Goal: Task Accomplishment & Management: Manage account settings

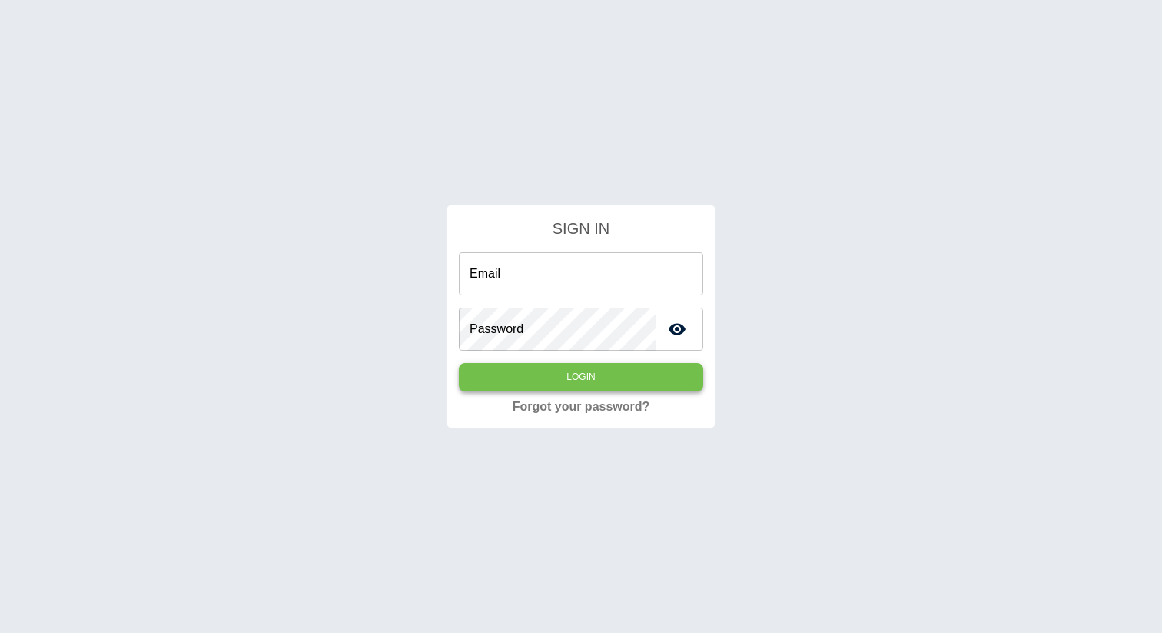
type input "**********"
click at [627, 382] on button "Login" at bounding box center [581, 377] width 244 height 28
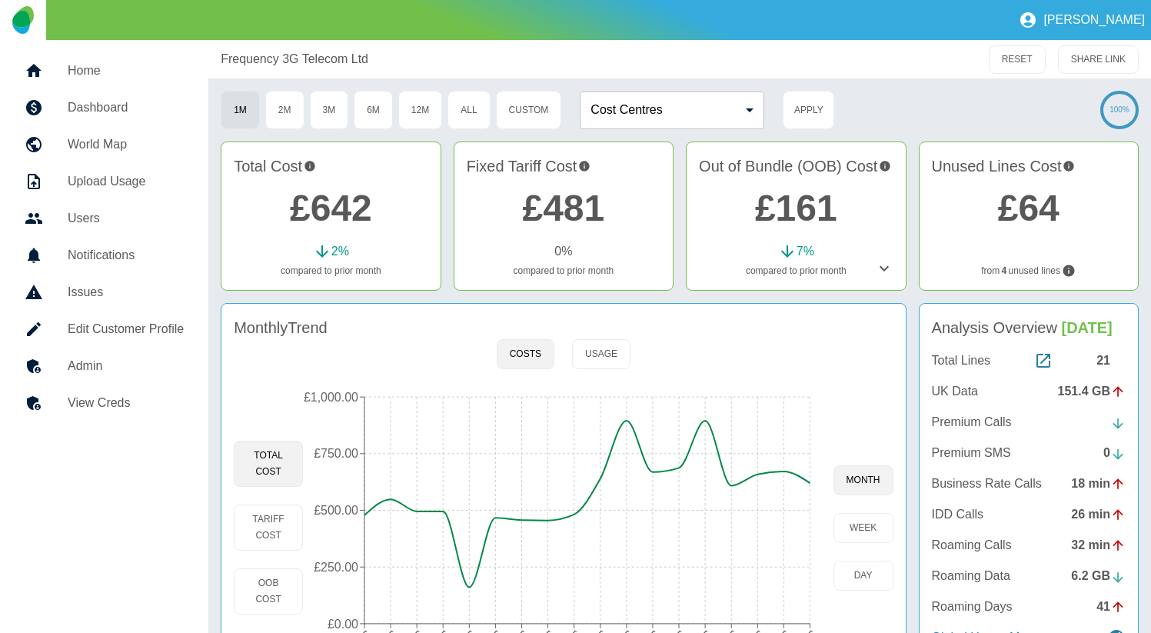
click at [884, 272] on icon at bounding box center [884, 268] width 18 height 18
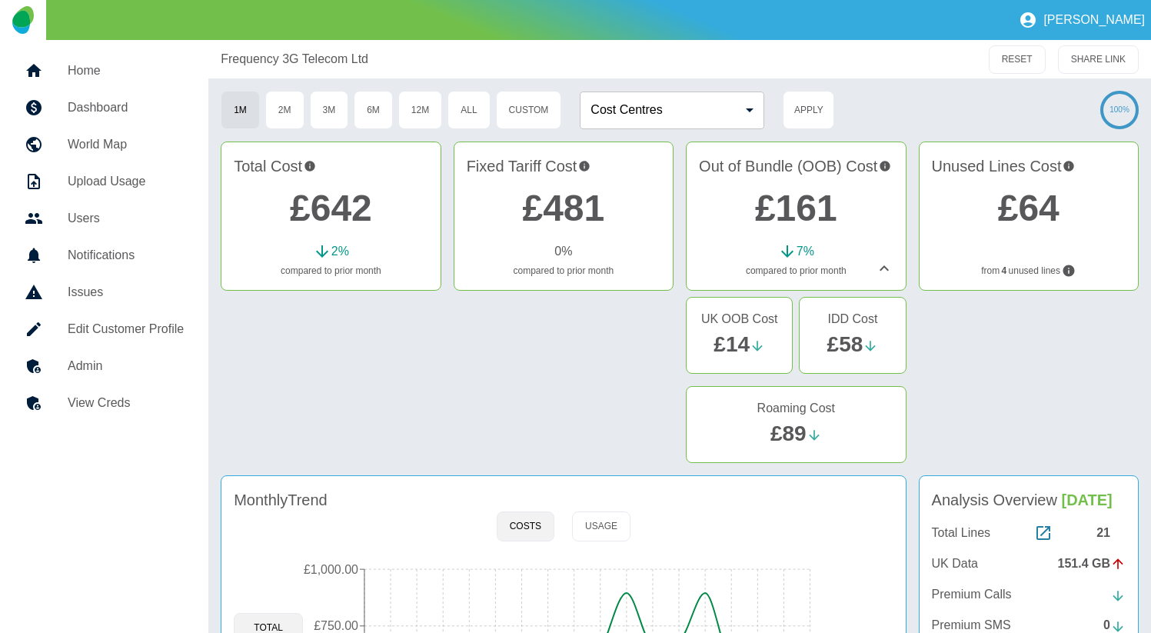
click at [145, 323] on h5 "Edit Customer Profile" at bounding box center [126, 329] width 116 height 18
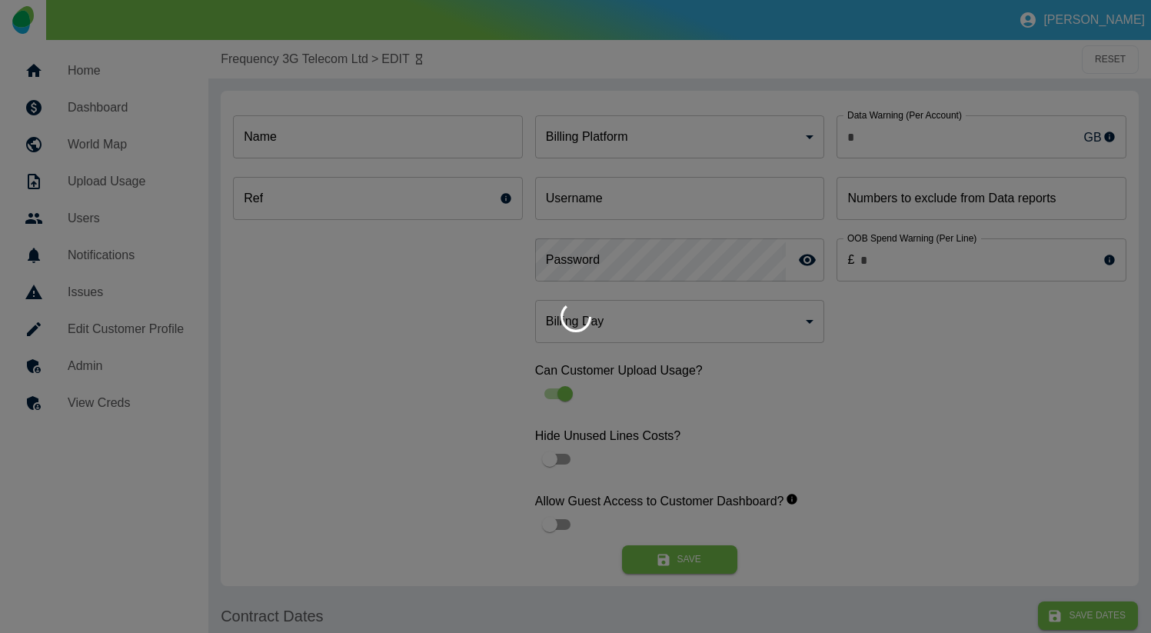
type input "*"
type input "**********"
type input "*"
type input "*********"
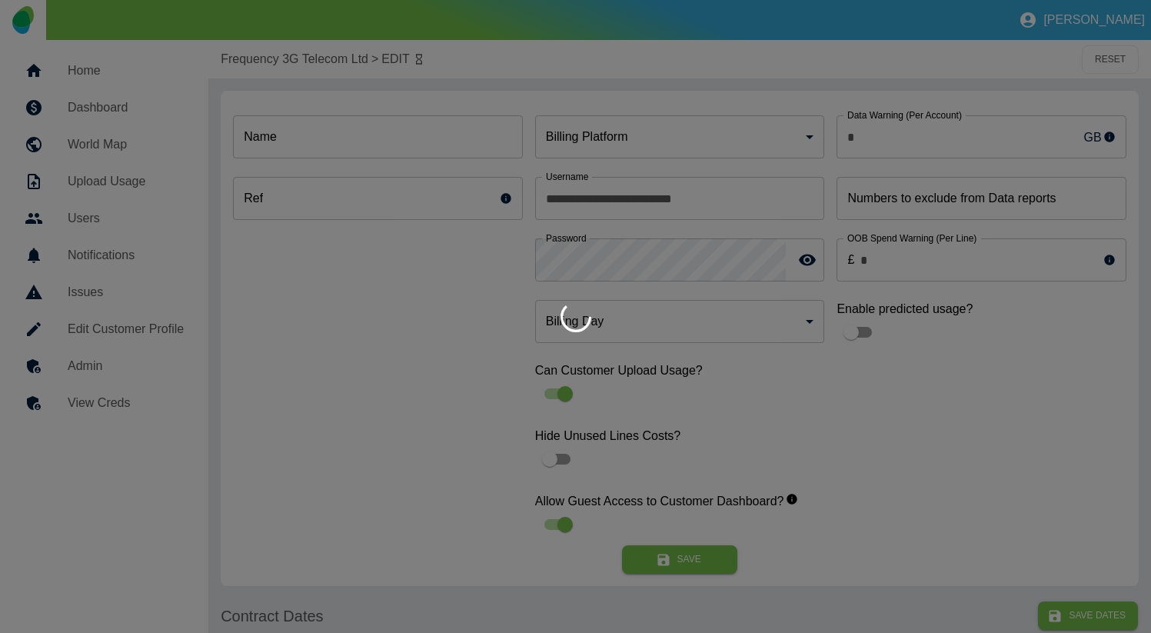
type input "**"
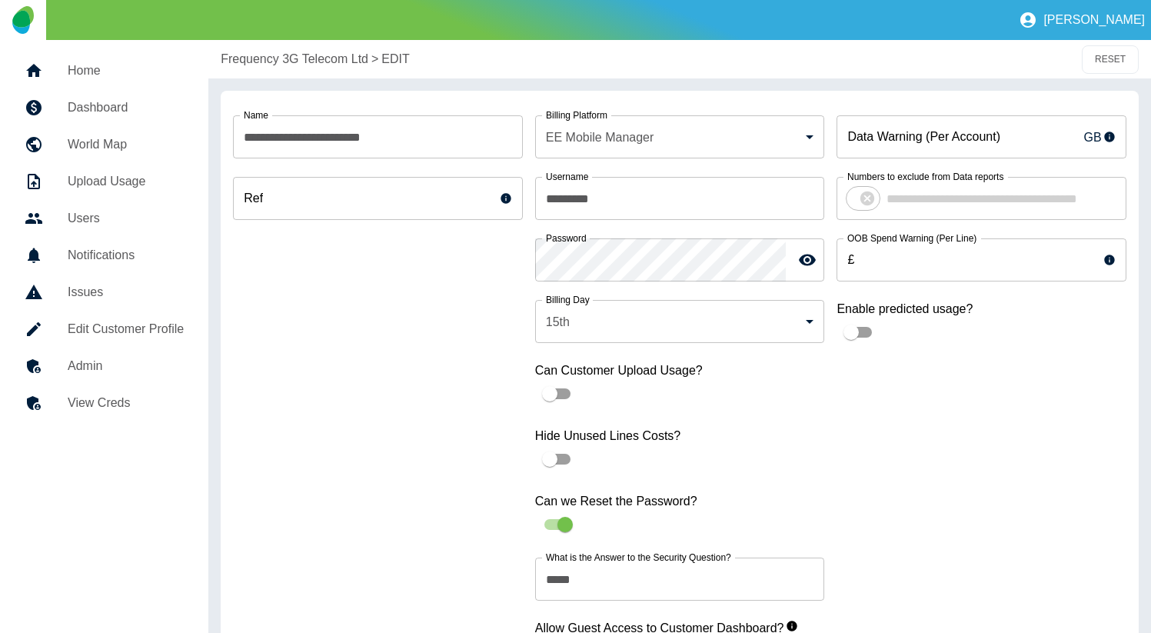
drag, startPoint x: 218, startPoint y: 56, endPoint x: 350, endPoint y: 60, distance: 132.3
click at [350, 60] on div at bounding box center [575, 316] width 1151 height 633
copy p "Frequency 3G Telecom Ltd"
drag, startPoint x: 218, startPoint y: 66, endPoint x: 369, endPoint y: 74, distance: 150.9
click at [369, 74] on div "Frequency 3G Telecom Ltd > EDIT RESET" at bounding box center [679, 59] width 942 height 38
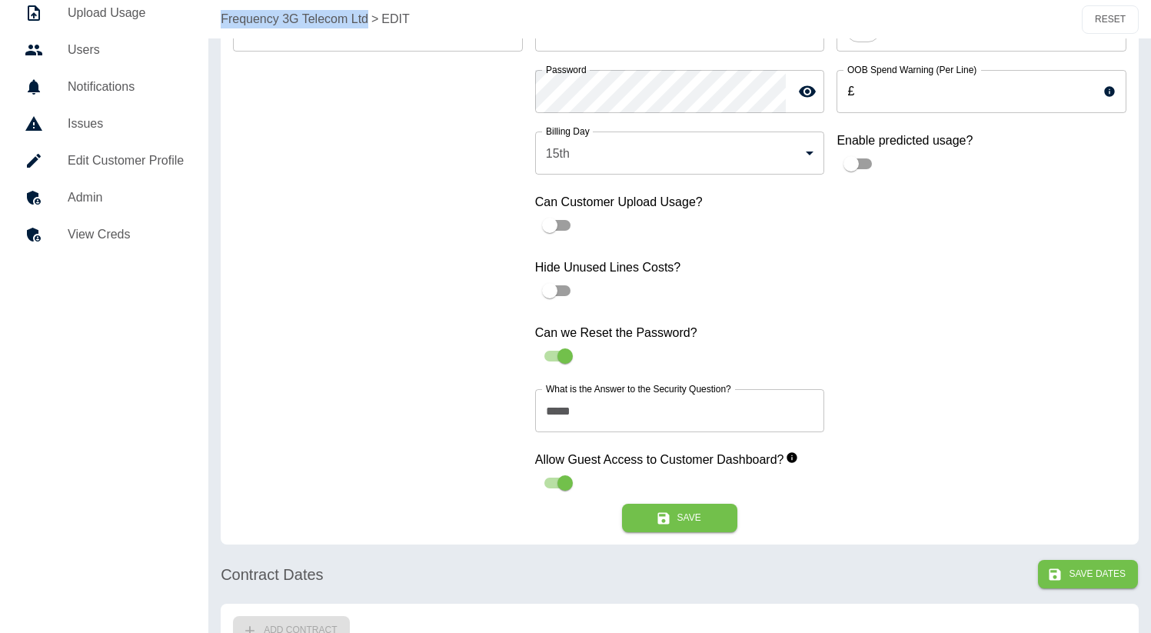
scroll to position [126, 0]
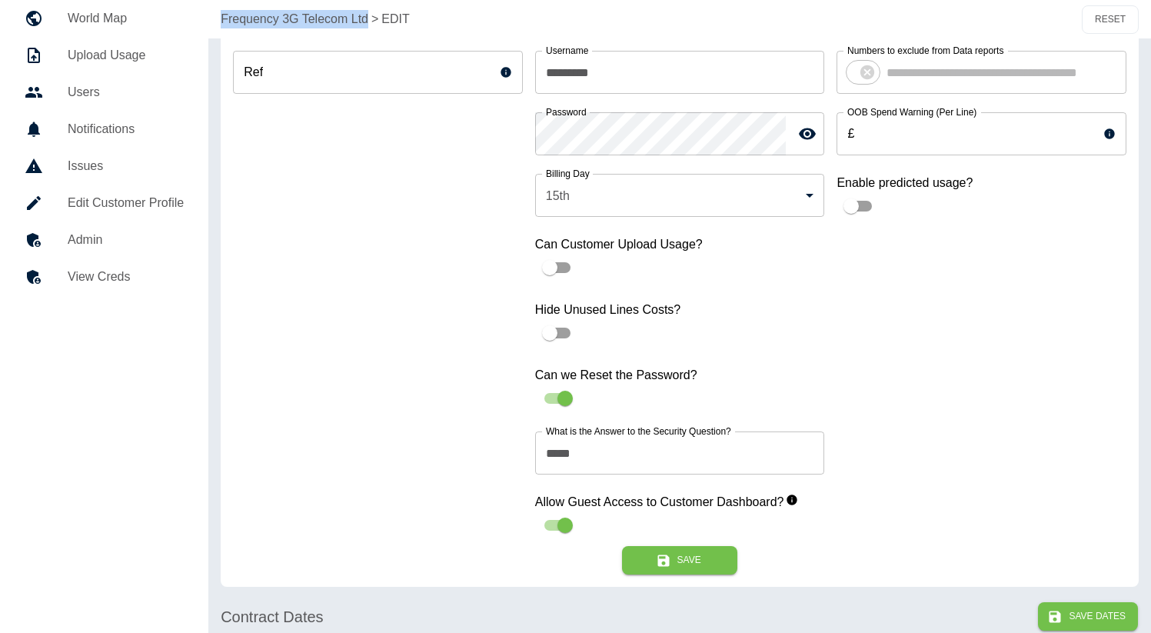
click at [71, 281] on h5 "View Creds" at bounding box center [126, 276] width 116 height 18
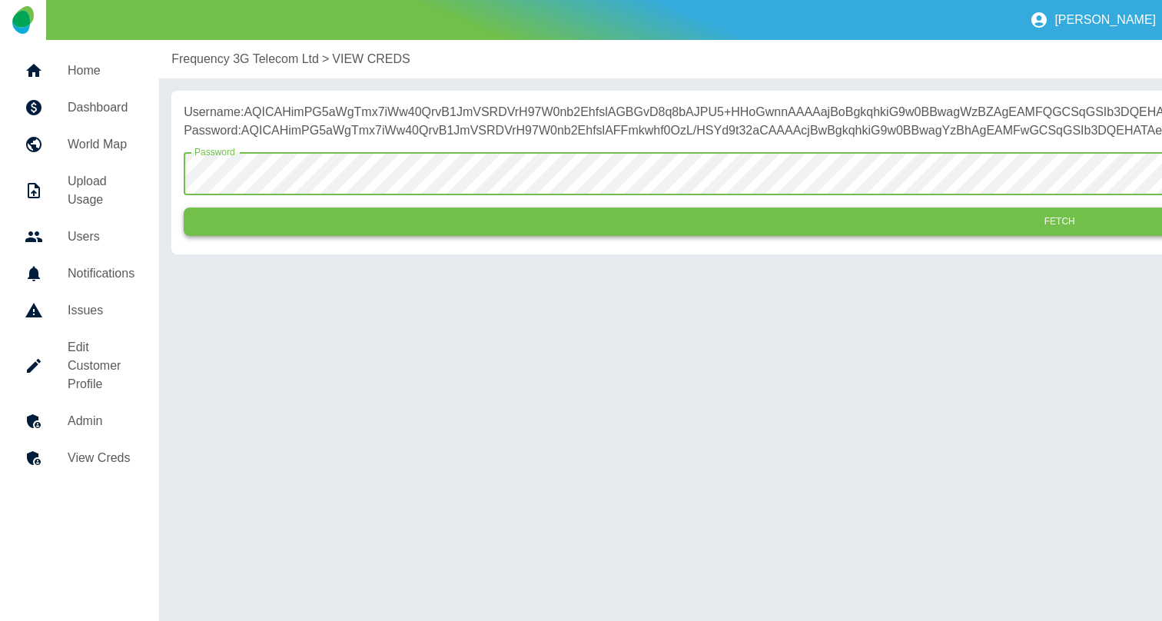
click at [379, 236] on button "Fetch" at bounding box center [1060, 222] width 1752 height 28
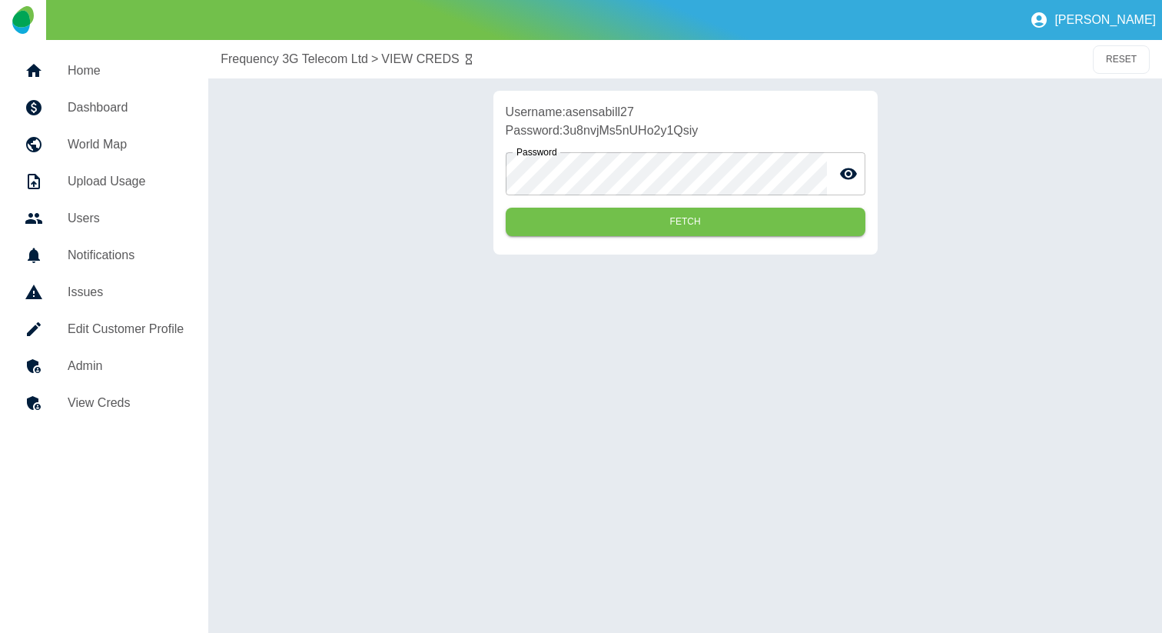
click at [606, 108] on p "Username: asensabill27" at bounding box center [686, 112] width 360 height 18
copy p "asensabill27"
click at [699, 131] on p "Password: 3u8nvjMs5nUHo2y1Qsiy" at bounding box center [686, 130] width 360 height 18
click at [580, 134] on p "Password: 3u8nvjMs5nUHo2y1Qsiy" at bounding box center [686, 130] width 360 height 18
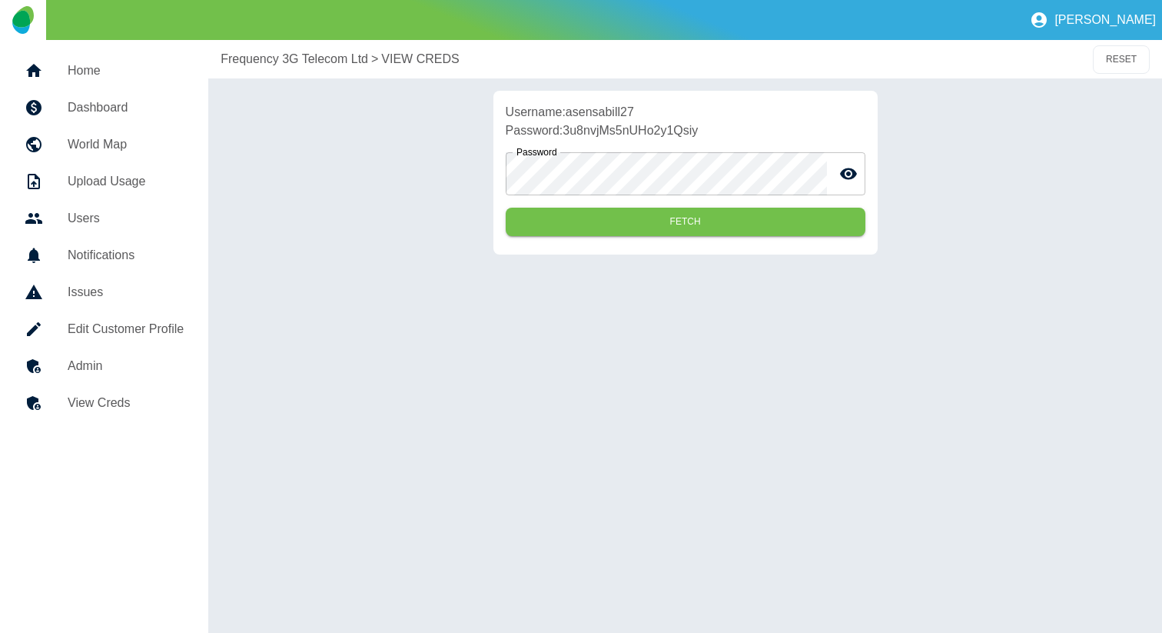
click at [580, 134] on p "Password: 3u8nvjMs5nUHo2y1Qsiy" at bounding box center [686, 130] width 360 height 18
copy p "3u8nvjMs5nUHo2y1Qsiy"
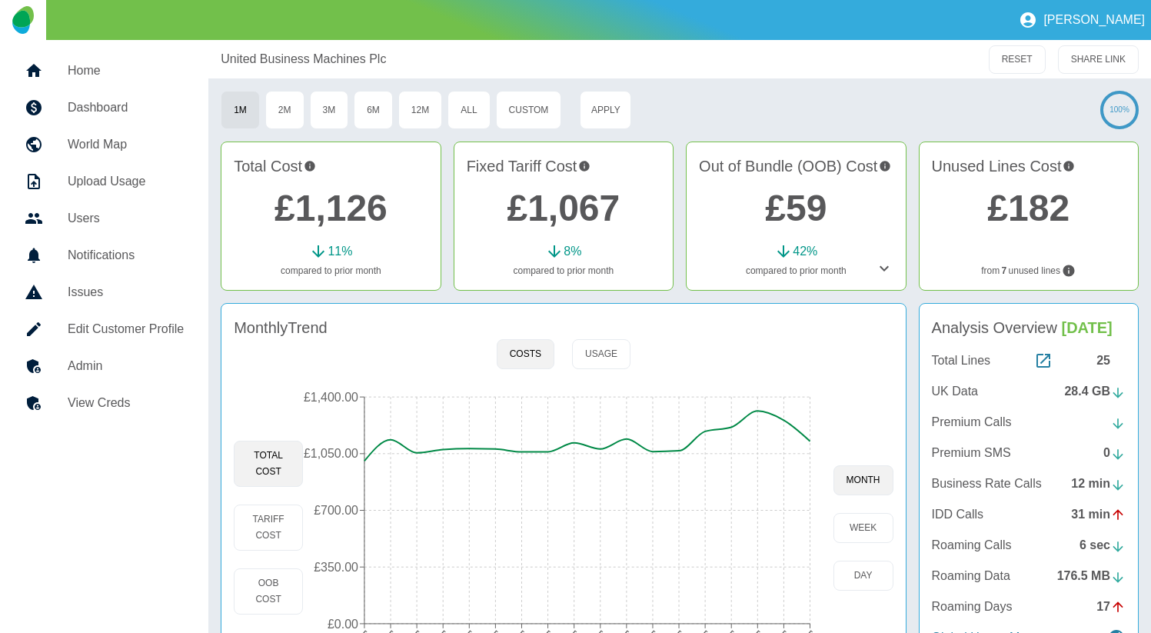
click at [109, 321] on h5 "Edit Customer Profile" at bounding box center [126, 329] width 116 height 18
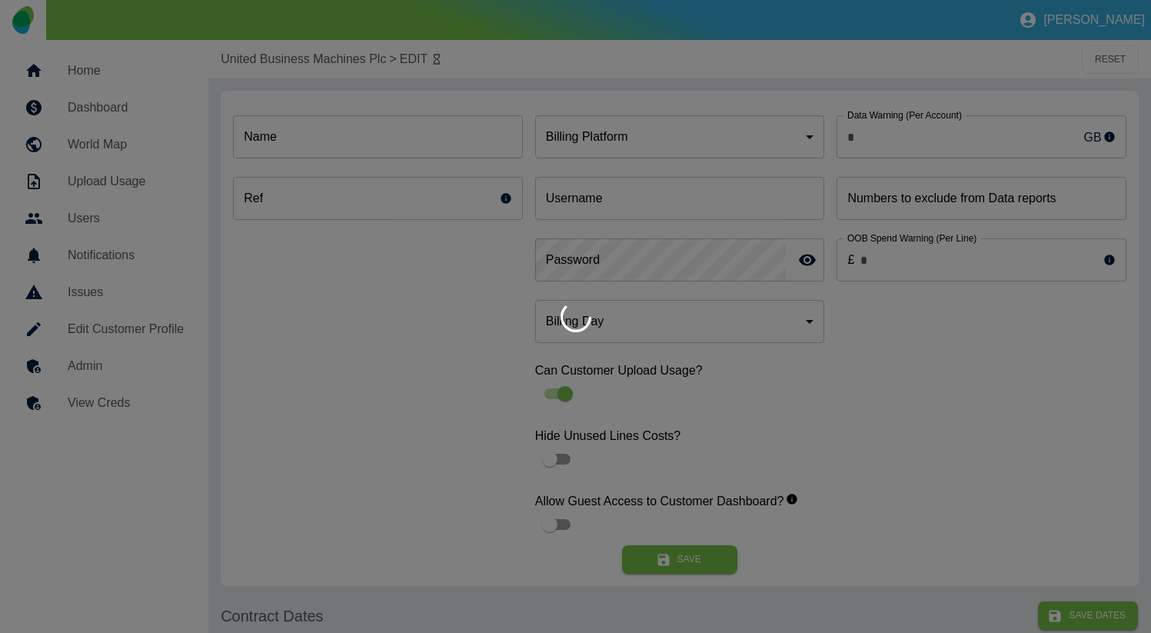
type input "*"
type input "**********"
type input "*"
type input "*********"
type input "**"
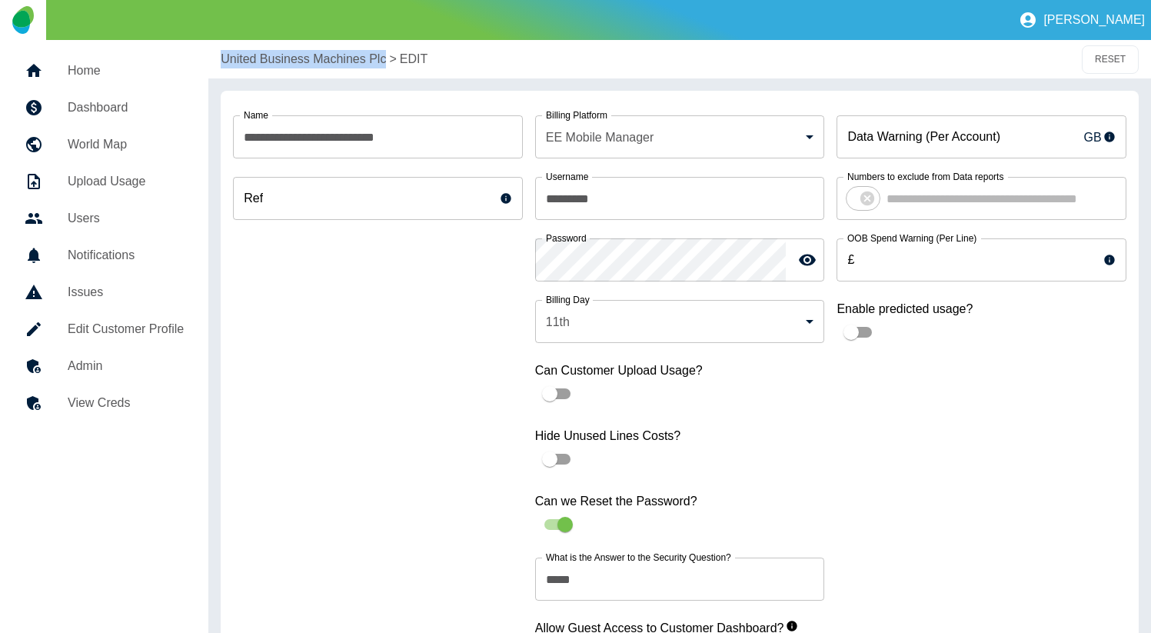
copy p "United Business Machines Plc"
drag, startPoint x: 215, startPoint y: 59, endPoint x: 378, endPoint y: 73, distance: 163.5
click at [378, 73] on div "United Business Machines Plc > EDIT RESET" at bounding box center [679, 59] width 942 height 38
click at [118, 396] on h5 "View Creds" at bounding box center [126, 403] width 116 height 18
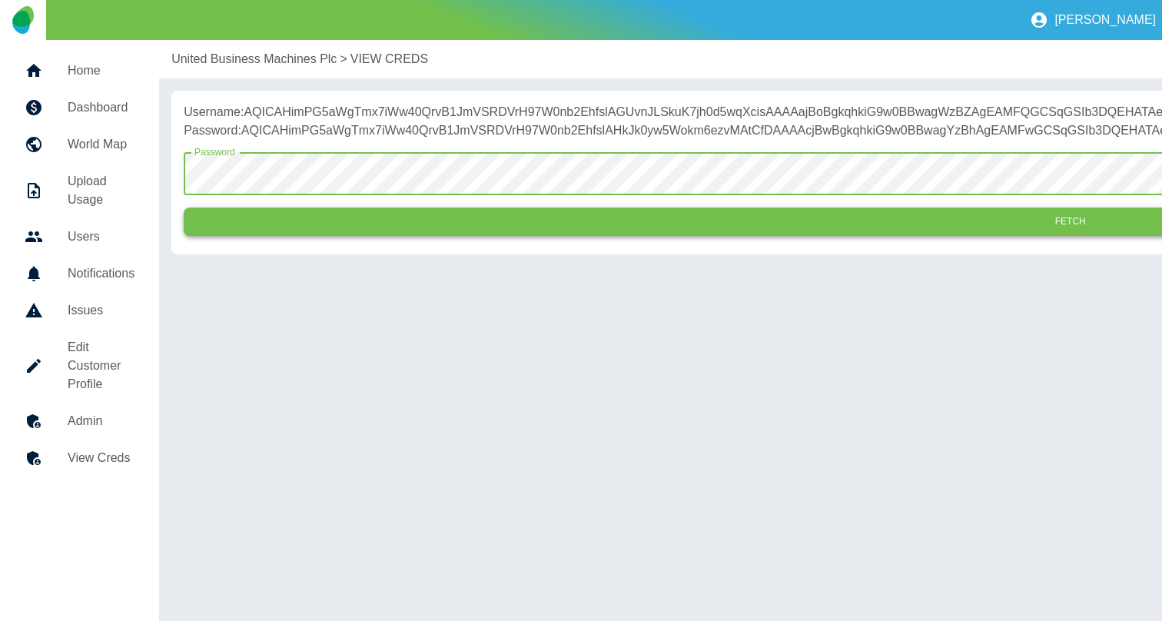
click at [419, 236] on button "Fetch" at bounding box center [1070, 222] width 1773 height 28
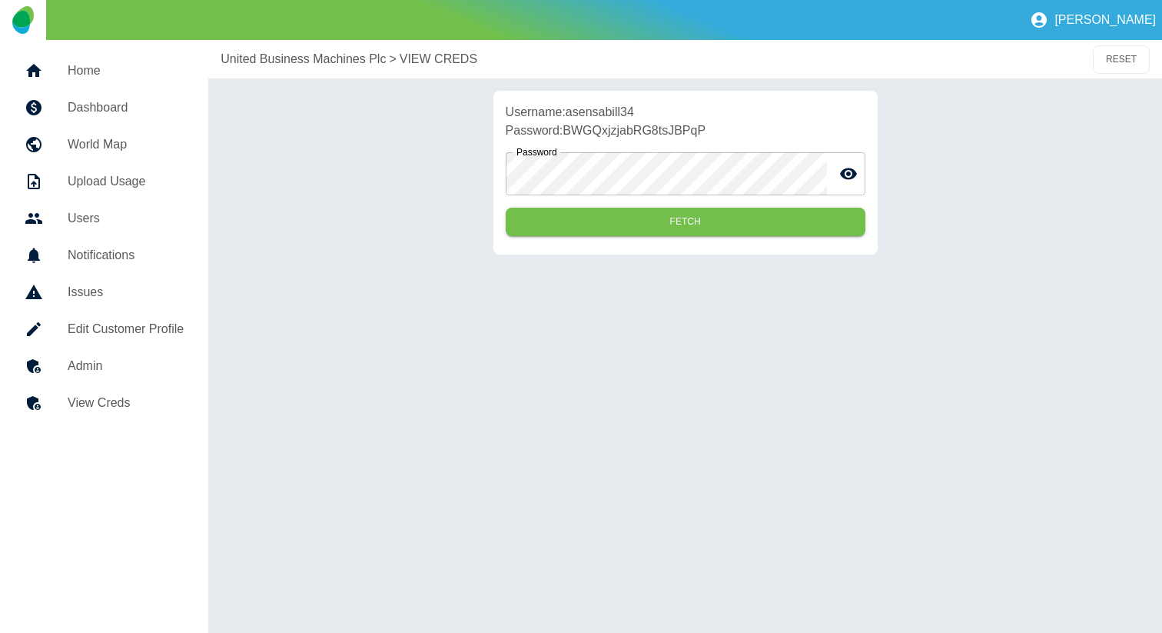
click at [605, 109] on p "Username: asensabill34" at bounding box center [686, 112] width 360 height 18
copy p "asensabill34"
click at [610, 131] on p "Password: BWGQxjzjabRG8tsJBPqP" at bounding box center [686, 130] width 360 height 18
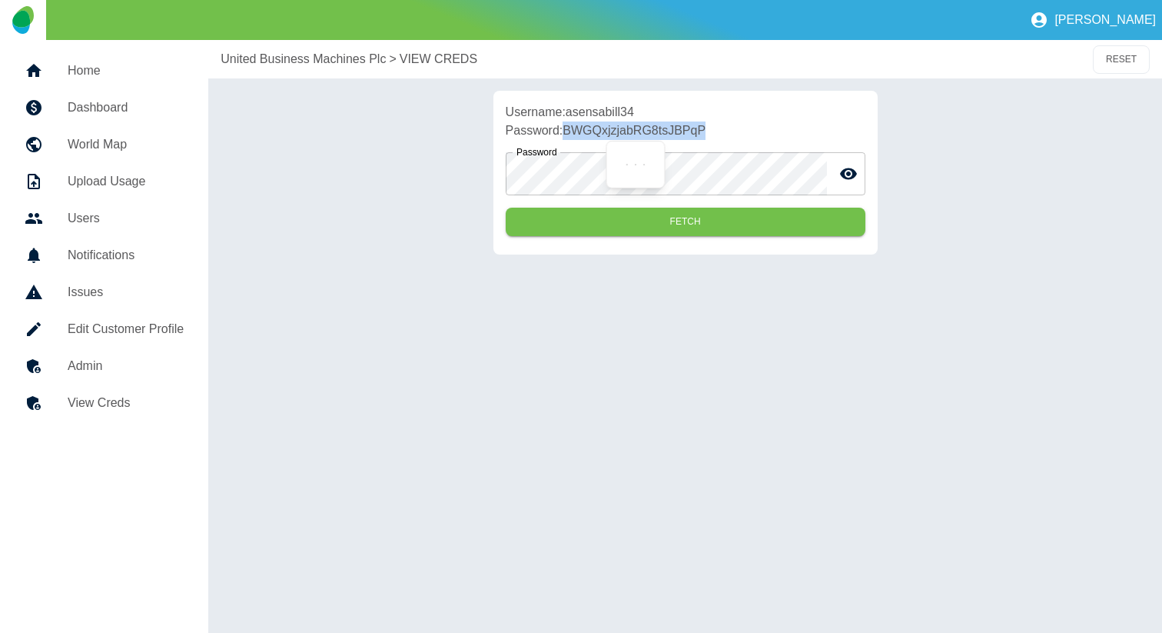
copy p "BWGQxjzjabRG8tsJBPqP"
